Goal: Find contact information: Find contact information

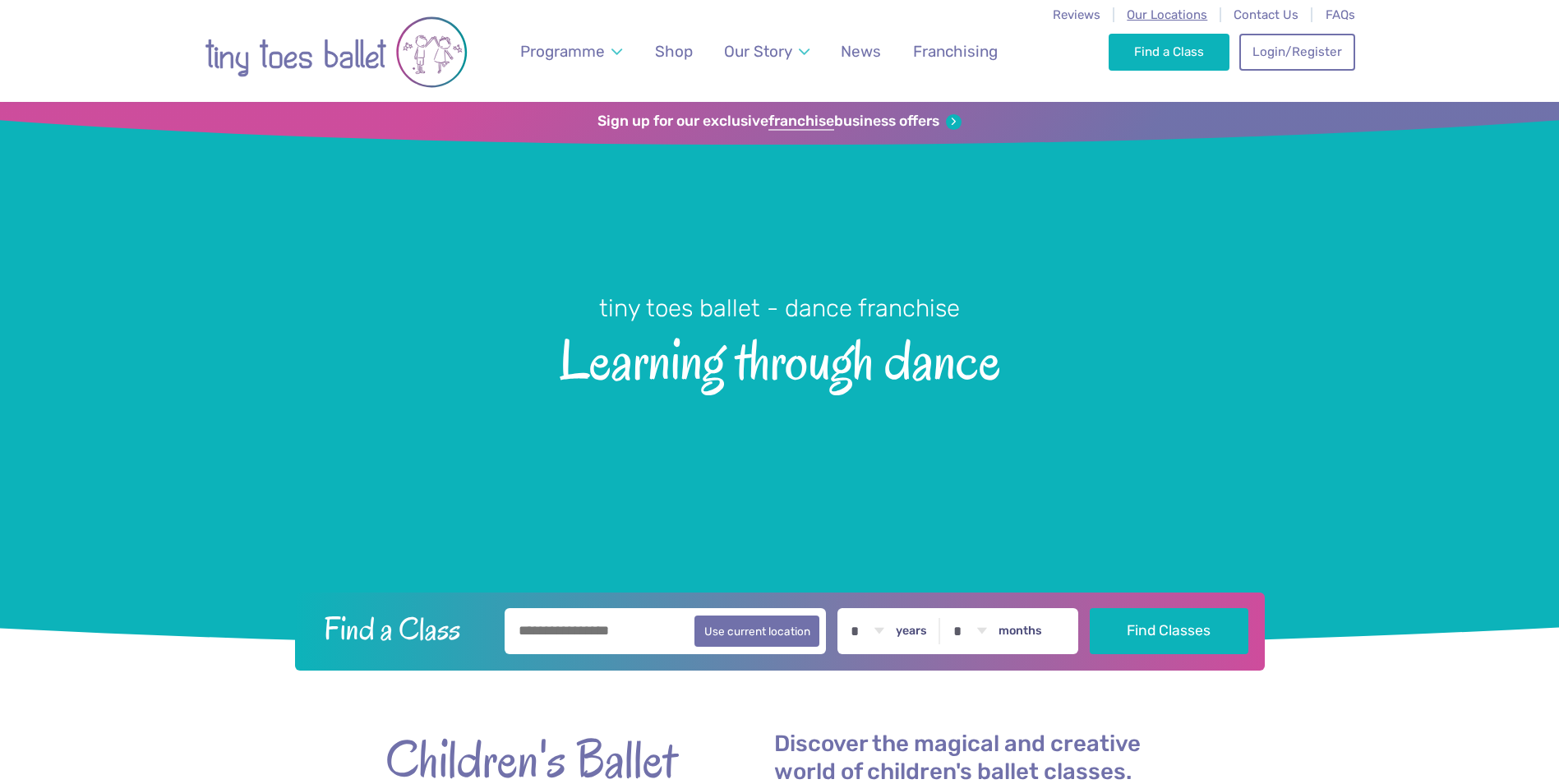
click at [1145, 13] on span "Our Locations" at bounding box center [1166, 14] width 81 height 15
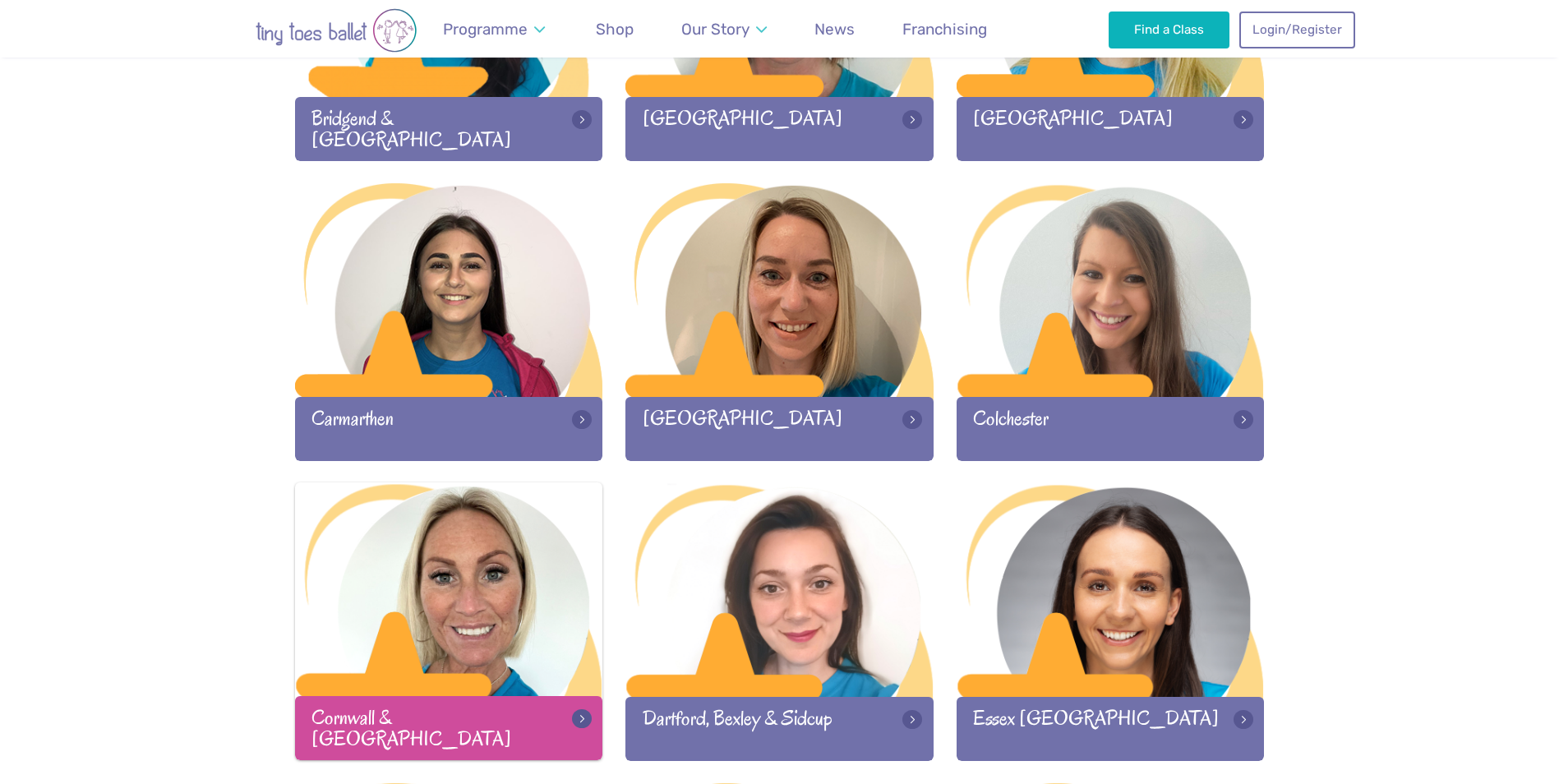
scroll to position [739, 0]
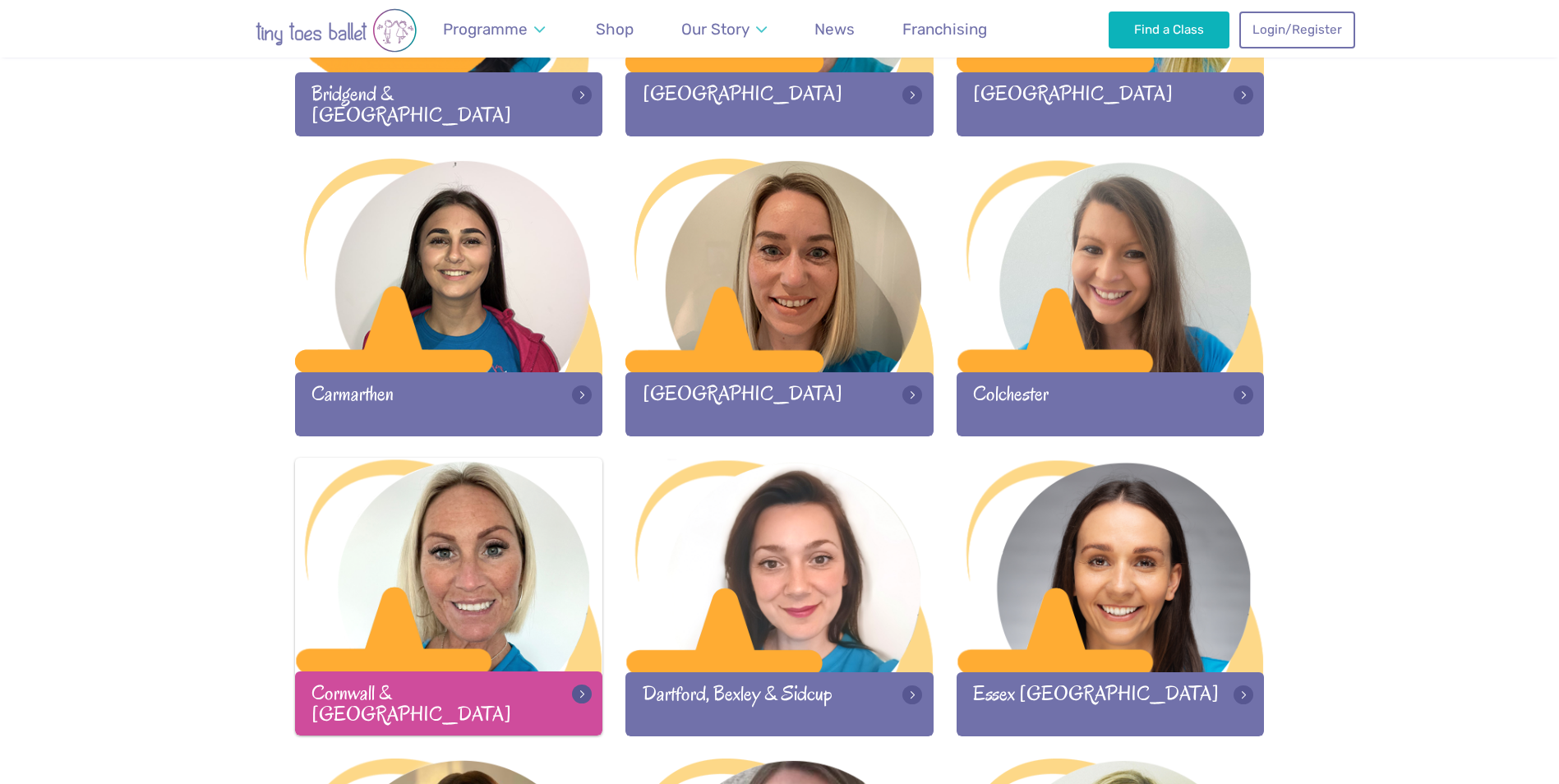
click at [429, 592] on div at bounding box center [449, 566] width 308 height 217
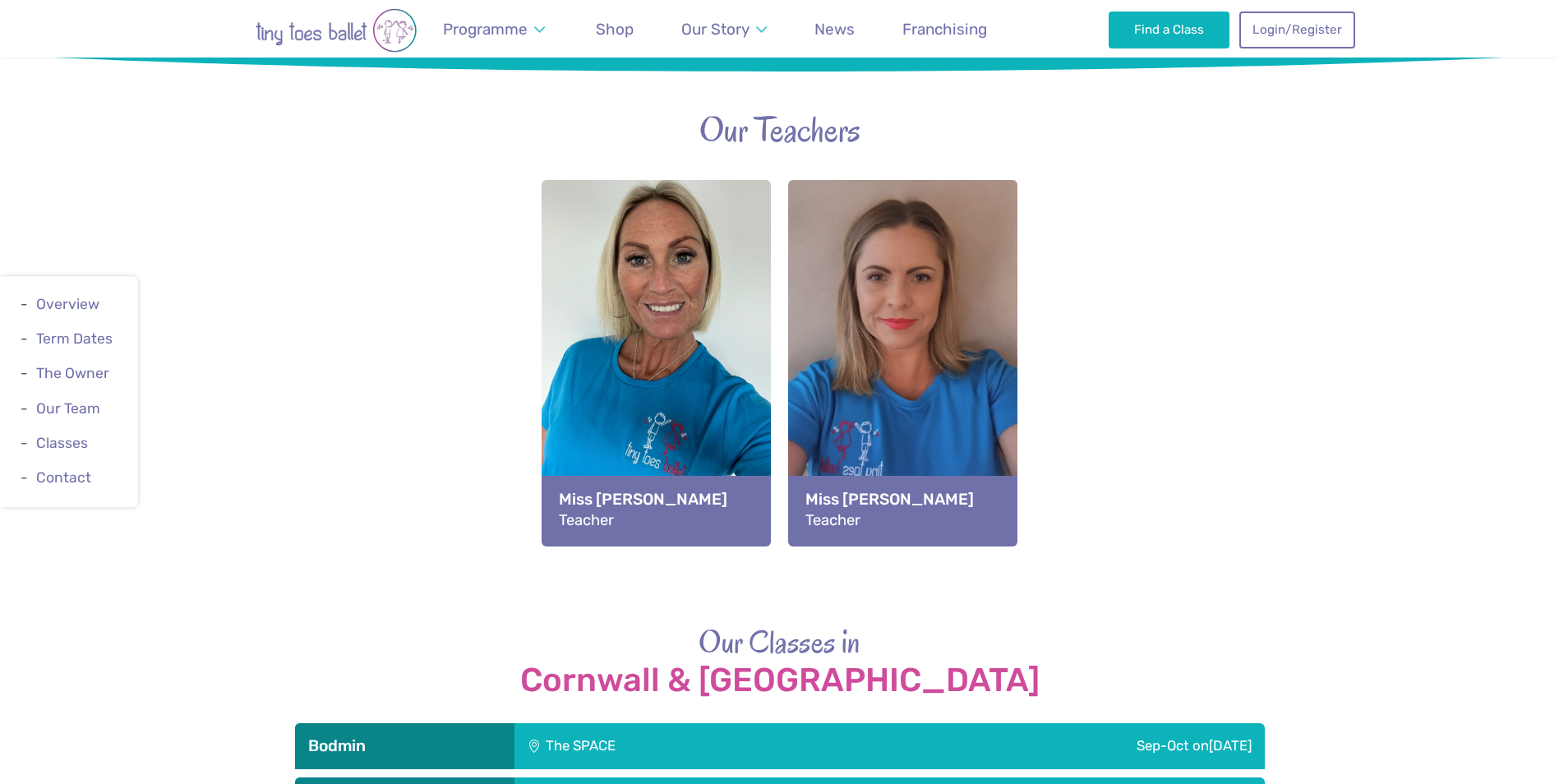
scroll to position [2218, 0]
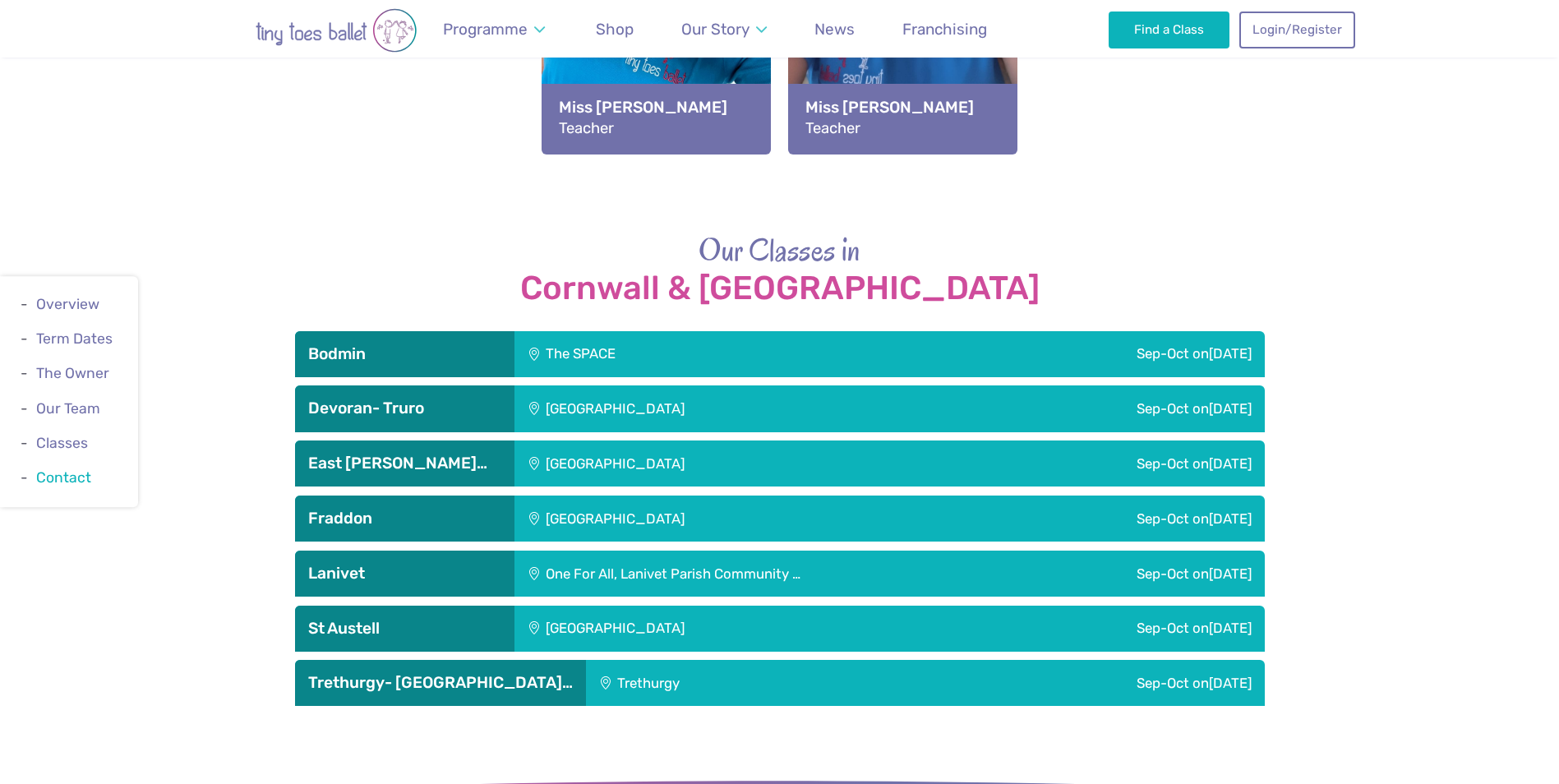
click at [70, 478] on link "Contact" at bounding box center [63, 477] width 55 height 16
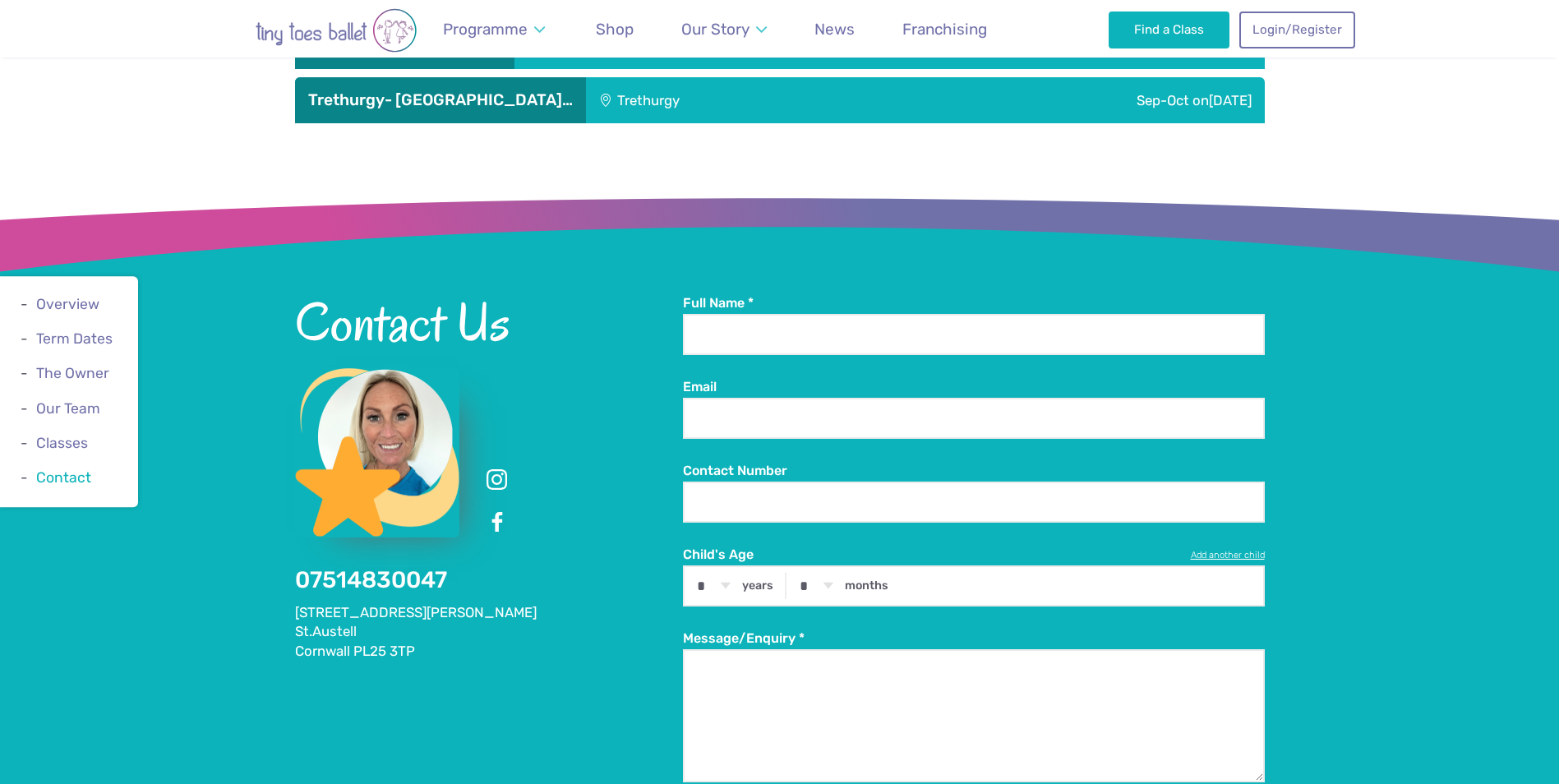
scroll to position [2842, 0]
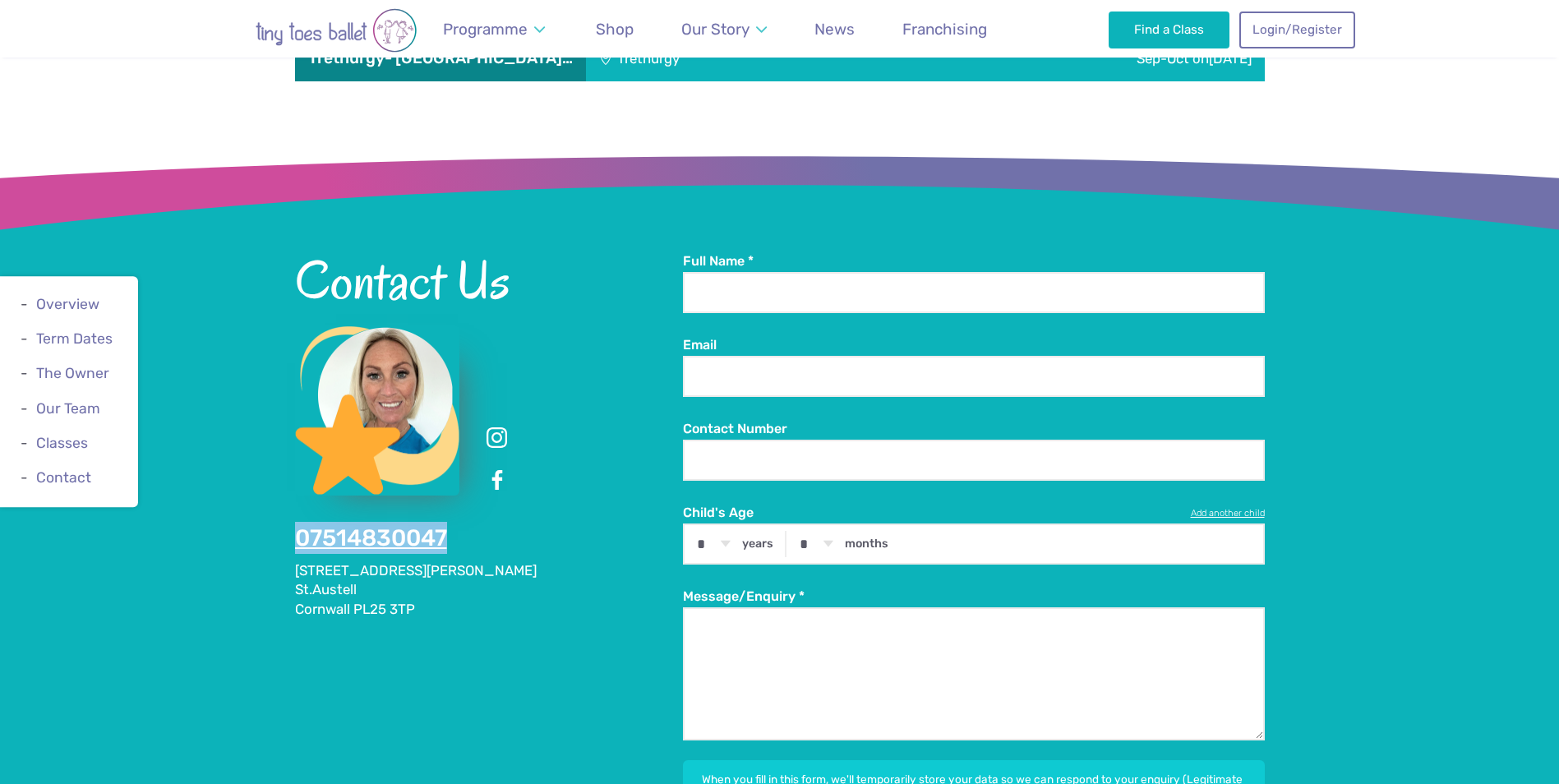
drag, startPoint x: 455, startPoint y: 456, endPoint x: 297, endPoint y: 454, distance: 158.0
click at [297, 454] on div "Contact Us 07514830047 6 Claybourne Close St.Austell Cornwall PL25 3TP" at bounding box center [488, 435] width 388 height 367
copy link "07514830047"
click at [497, 465] on link at bounding box center [497, 480] width 30 height 30
click at [499, 423] on link at bounding box center [497, 438] width 30 height 30
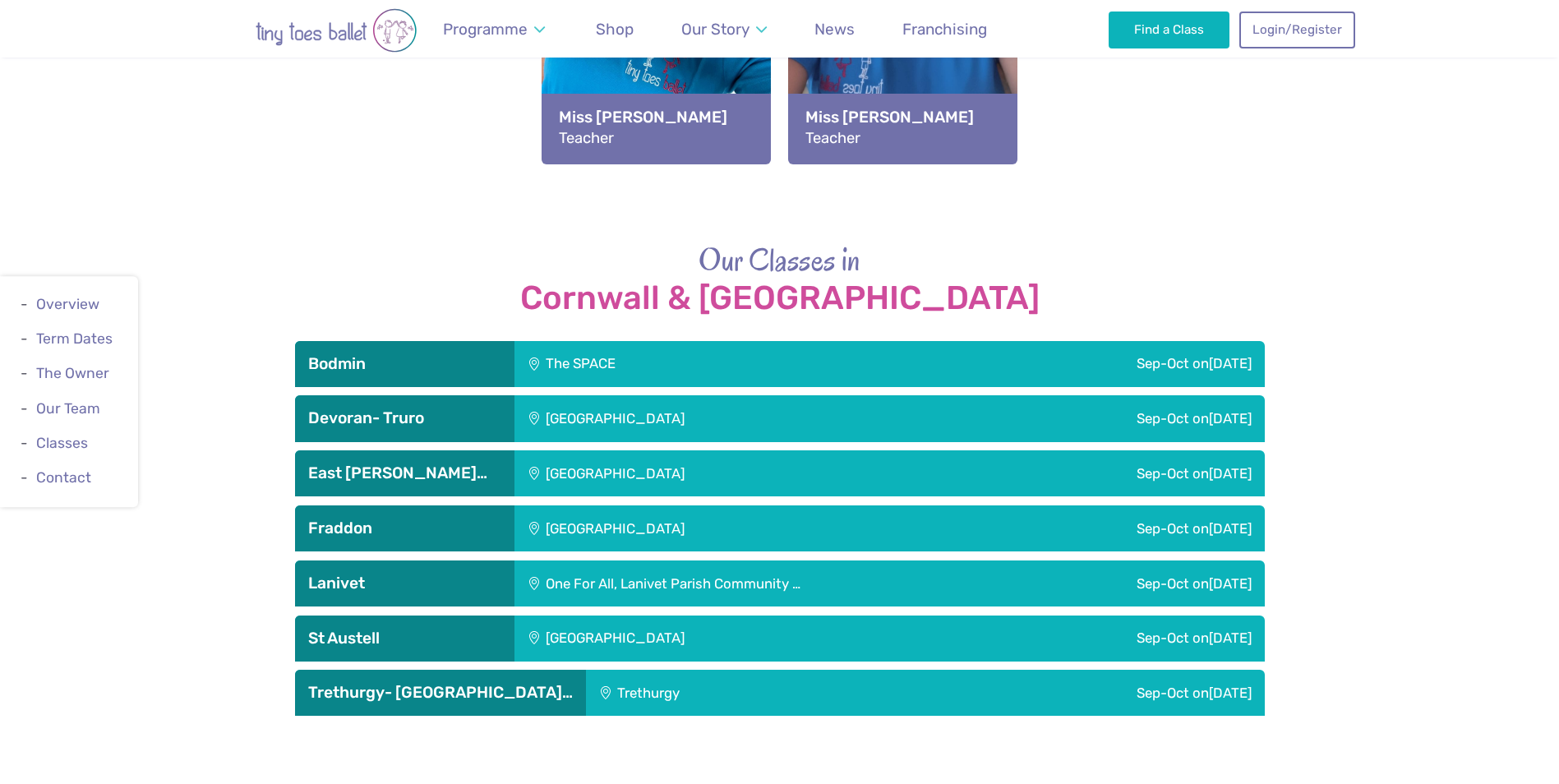
scroll to position [2185, 0]
